Goal: Check status: Check status

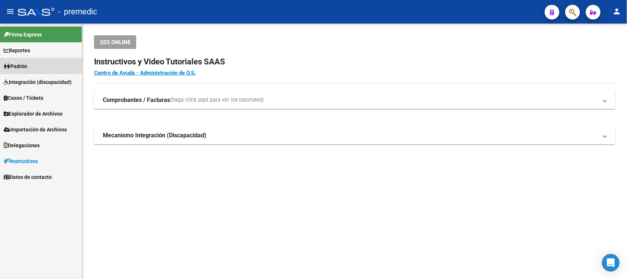
click at [34, 68] on link "Padrón" at bounding box center [41, 66] width 82 height 16
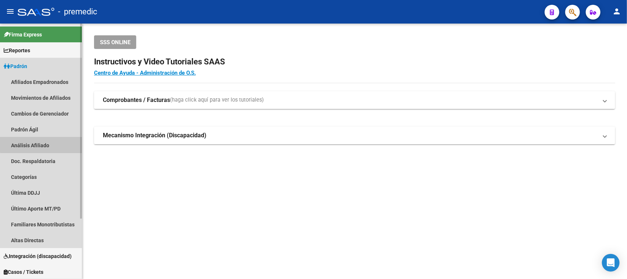
click at [41, 140] on link "Análisis Afiliado" at bounding box center [41, 145] width 82 height 16
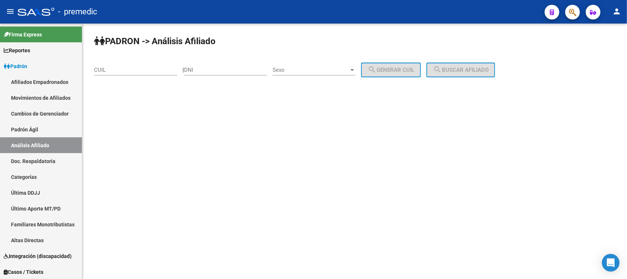
click at [114, 62] on div "CUIL" at bounding box center [135, 68] width 83 height 16
click at [109, 76] on div "CUIL" at bounding box center [135, 71] width 83 height 23
click at [109, 71] on input "CUIL" at bounding box center [135, 70] width 83 height 7
paste input "27-17700941-0"
type input "27-17700941-0"
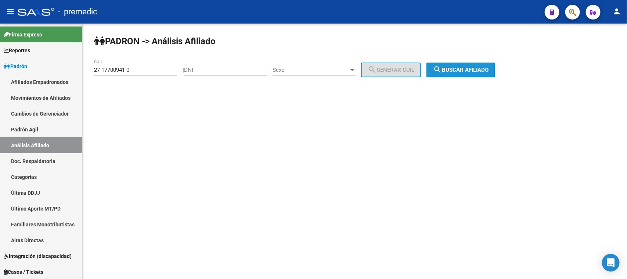
click at [460, 64] on button "search Buscar afiliado" at bounding box center [461, 69] width 69 height 15
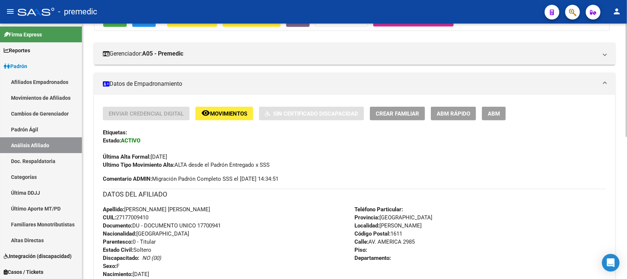
scroll to position [153, 0]
